Goal: Task Accomplishment & Management: Use online tool/utility

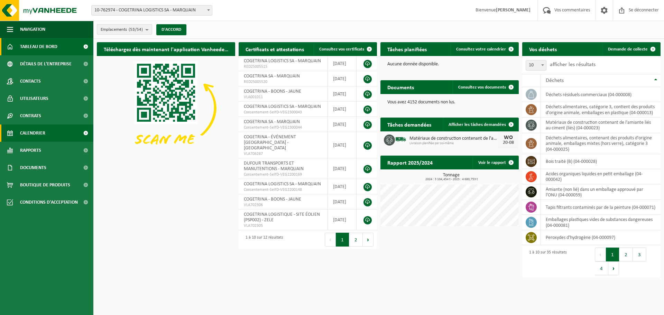
click at [32, 135] on font "Calendrier" at bounding box center [32, 133] width 25 height 5
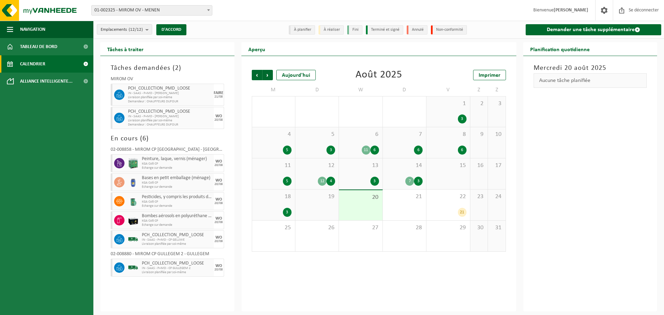
click at [136, 13] on span "01-002325 - MIROM OV - MENEN" at bounding box center [152, 11] width 120 height 10
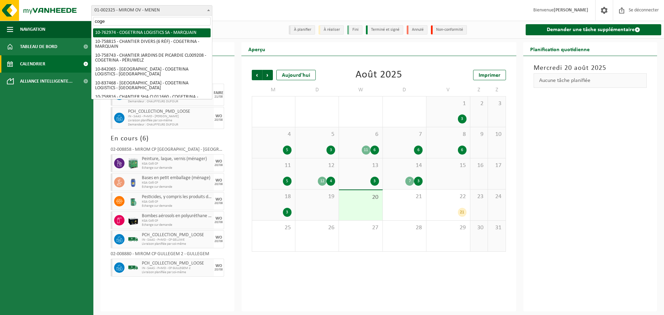
type input "coge"
select select "17600"
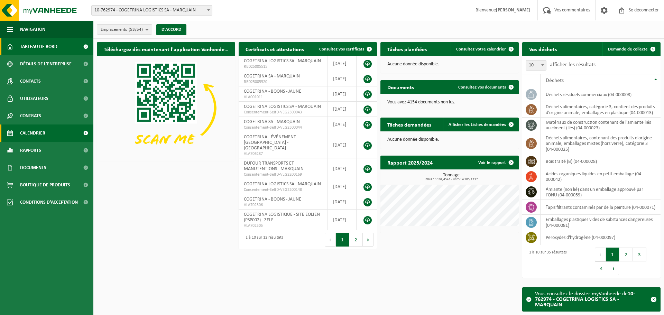
click at [26, 133] on font "Calendrier" at bounding box center [32, 133] width 25 height 5
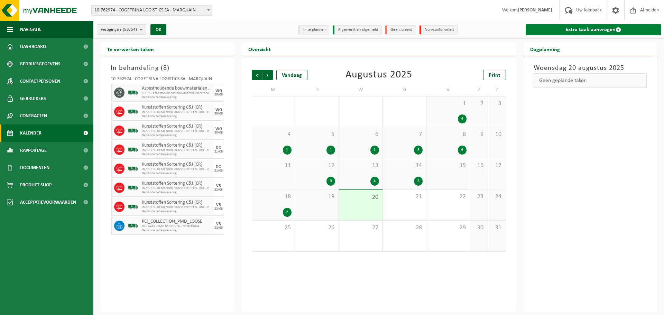
click at [561, 30] on link "Extra taak aanvragen" at bounding box center [594, 29] width 136 height 11
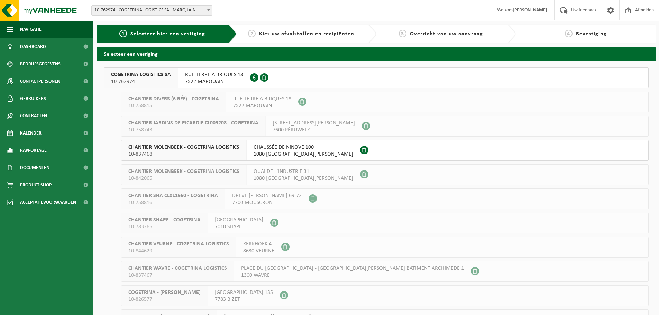
click at [182, 77] on div "RUE TERRE À BRIQUES 18 7522 MARQUAIN 0672.979.664" at bounding box center [214, 78] width 72 height 20
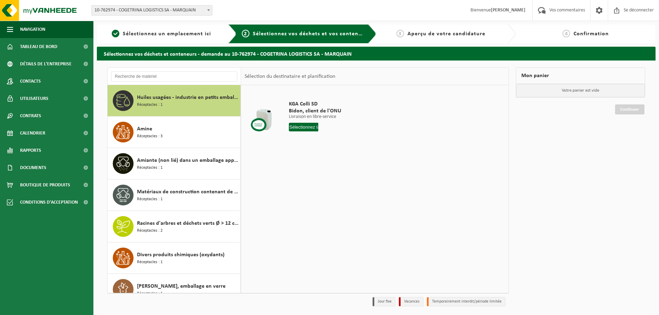
click at [142, 88] on div "Huiles usagées - industrie en petits emballages Réceptacles : 1" at bounding box center [174, 100] width 133 height 31
click at [147, 77] on input "text" at bounding box center [174, 76] width 126 height 10
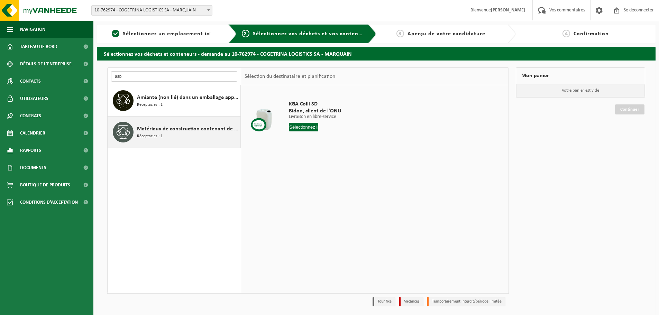
type input "asb"
click at [199, 136] on div "Matériaux de construction contenant de l'amiante liés au ciment (liés) Réceptac…" at bounding box center [188, 132] width 102 height 21
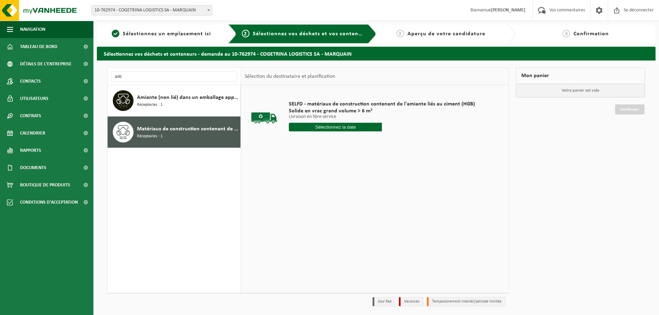
click at [337, 127] on input "text" at bounding box center [335, 127] width 93 height 9
click at [335, 209] on div "21" at bounding box center [333, 206] width 13 height 11
type input "Van 2025-08-21"
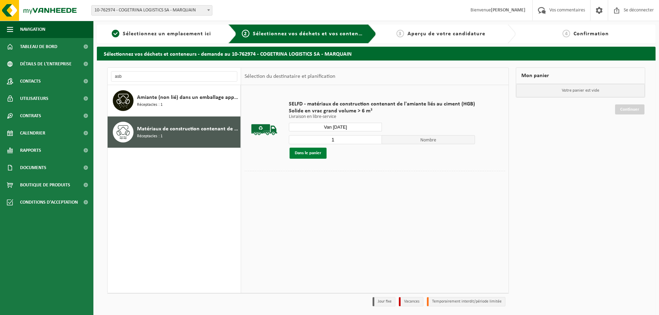
click at [321, 155] on font "Dans le panier" at bounding box center [308, 153] width 27 height 4
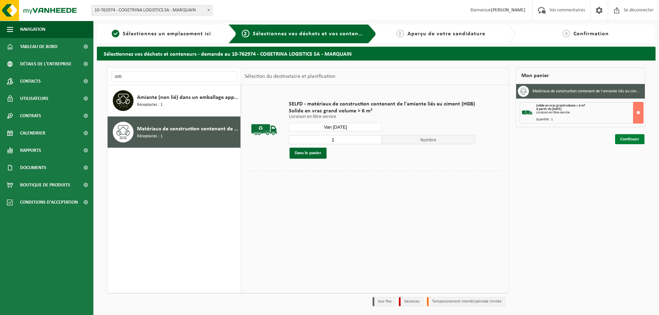
click at [631, 140] on font "Continuer" at bounding box center [629, 139] width 19 height 4
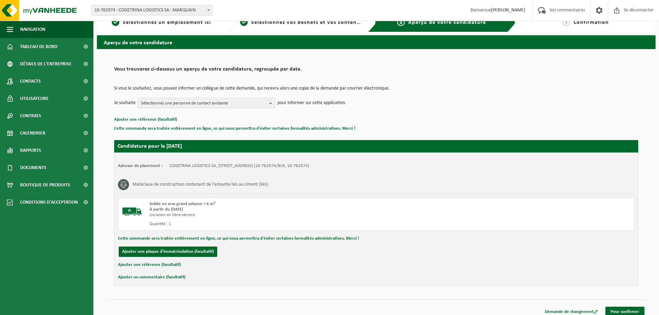
scroll to position [18, 0]
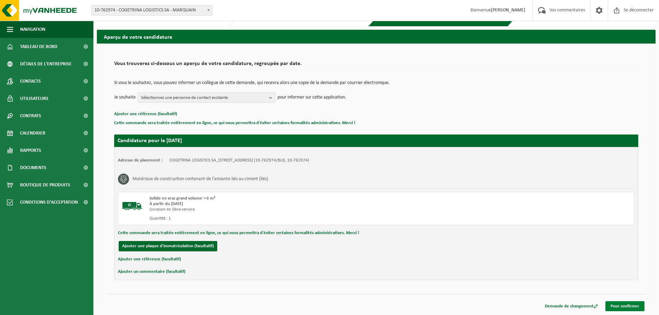
click at [613, 307] on font "Pour confirmer" at bounding box center [625, 306] width 29 height 4
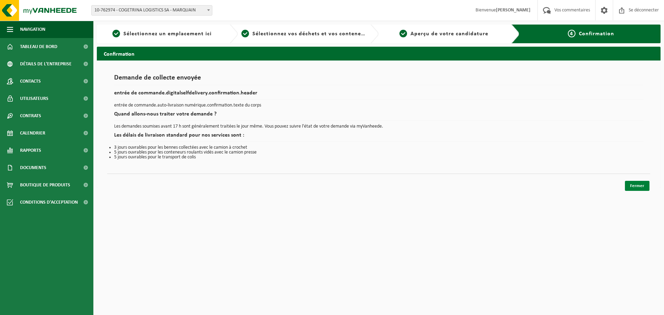
click at [633, 189] on link "Fermer" at bounding box center [637, 186] width 25 height 10
